Goal: Check status: Check status

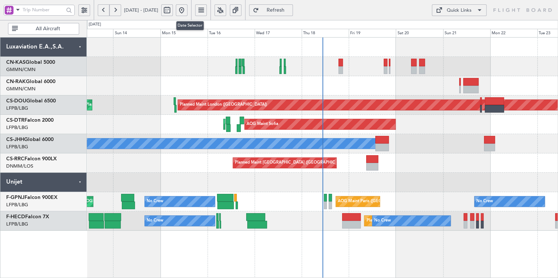
click at [173, 10] on button at bounding box center [167, 10] width 12 height 12
select select "9"
select select "2025"
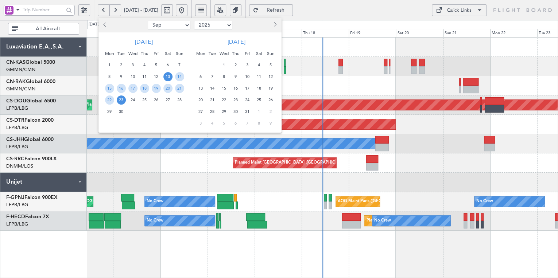
click at [182, 26] on select "Jan Feb Mar Apr May Jun [DATE] Aug Sep Oct Nov Dec" at bounding box center [169, 25] width 43 height 9
select select "1"
click at [148, 21] on select "Jan Feb Mar Apr May Jun [DATE] Aug Sep Oct Nov Dec" at bounding box center [169, 25] width 43 height 9
click at [155, 65] on span "3" at bounding box center [156, 65] width 9 height 9
click at [156, 86] on span "17" at bounding box center [156, 88] width 9 height 9
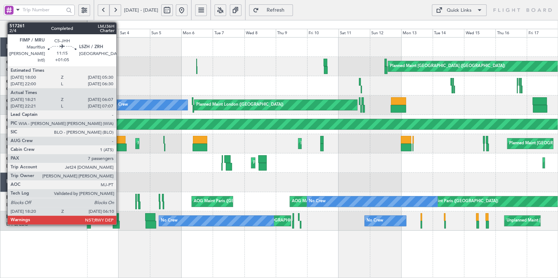
click at [120, 147] on div at bounding box center [119, 148] width 16 height 8
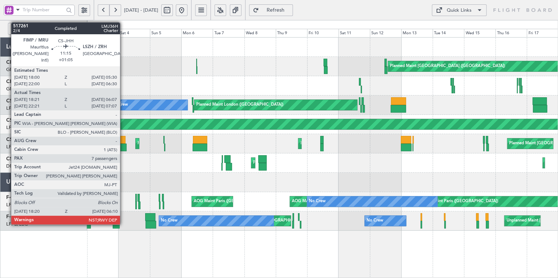
click at [123, 139] on div at bounding box center [118, 140] width 15 height 8
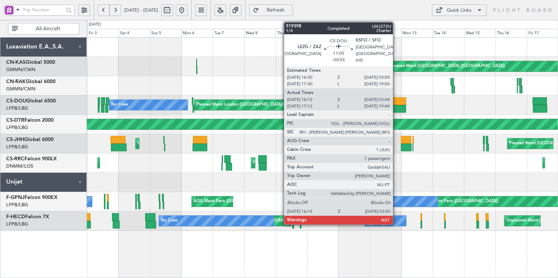
click at [396, 101] on div at bounding box center [398, 101] width 15 height 8
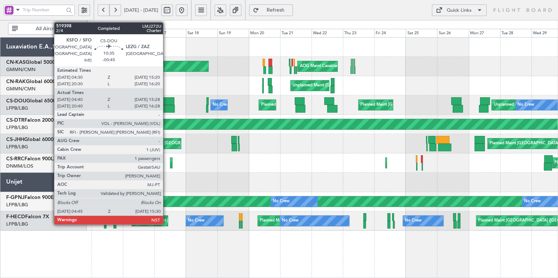
click at [166, 100] on div at bounding box center [167, 101] width 14 height 8
